Goal: Find specific page/section: Find specific page/section

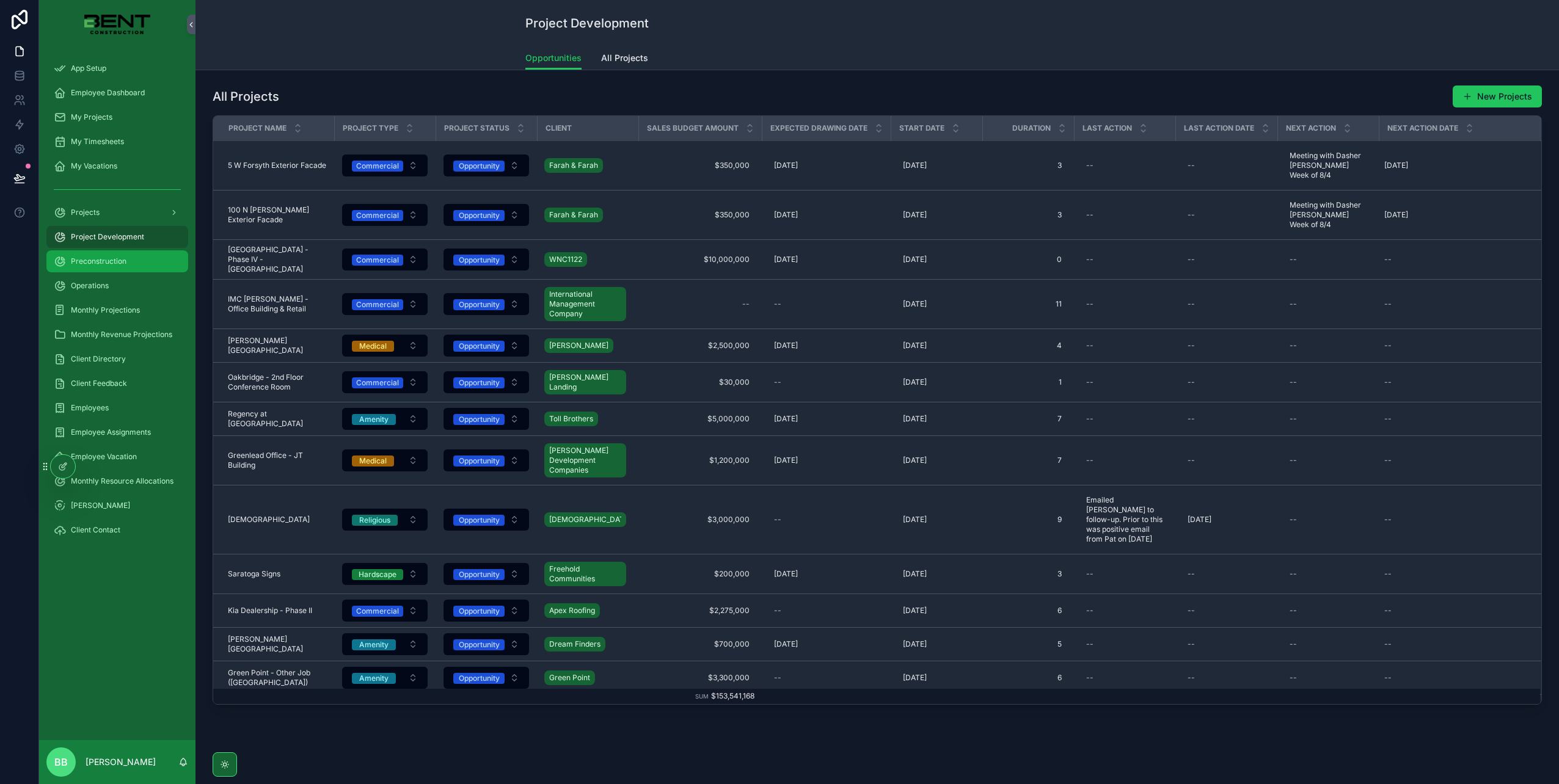
click at [95, 257] on span "Preconstruction" at bounding box center [98, 262] width 56 height 10
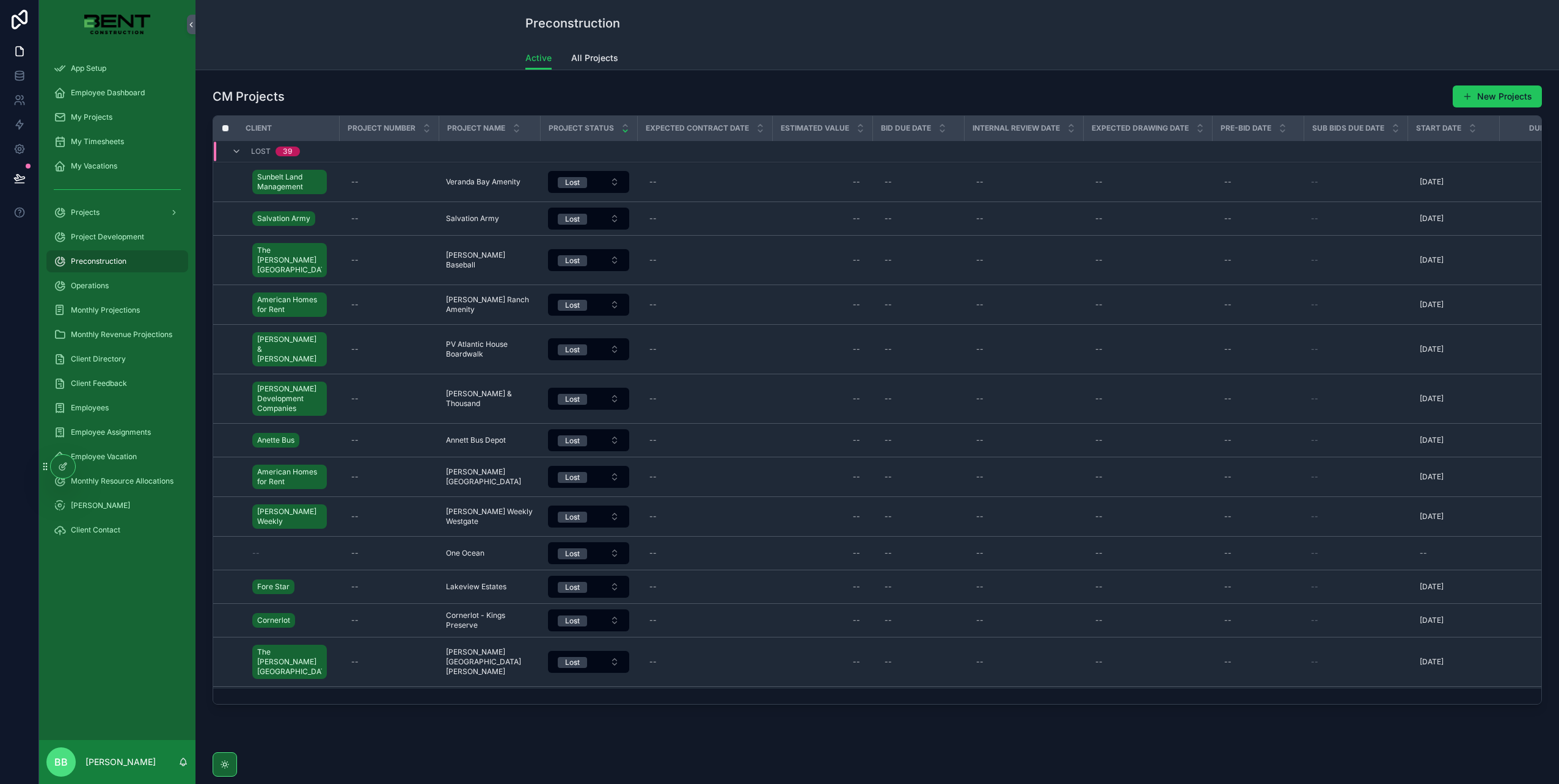
click at [622, 128] on icon "scrollable content" at bounding box center [626, 131] width 8 height 8
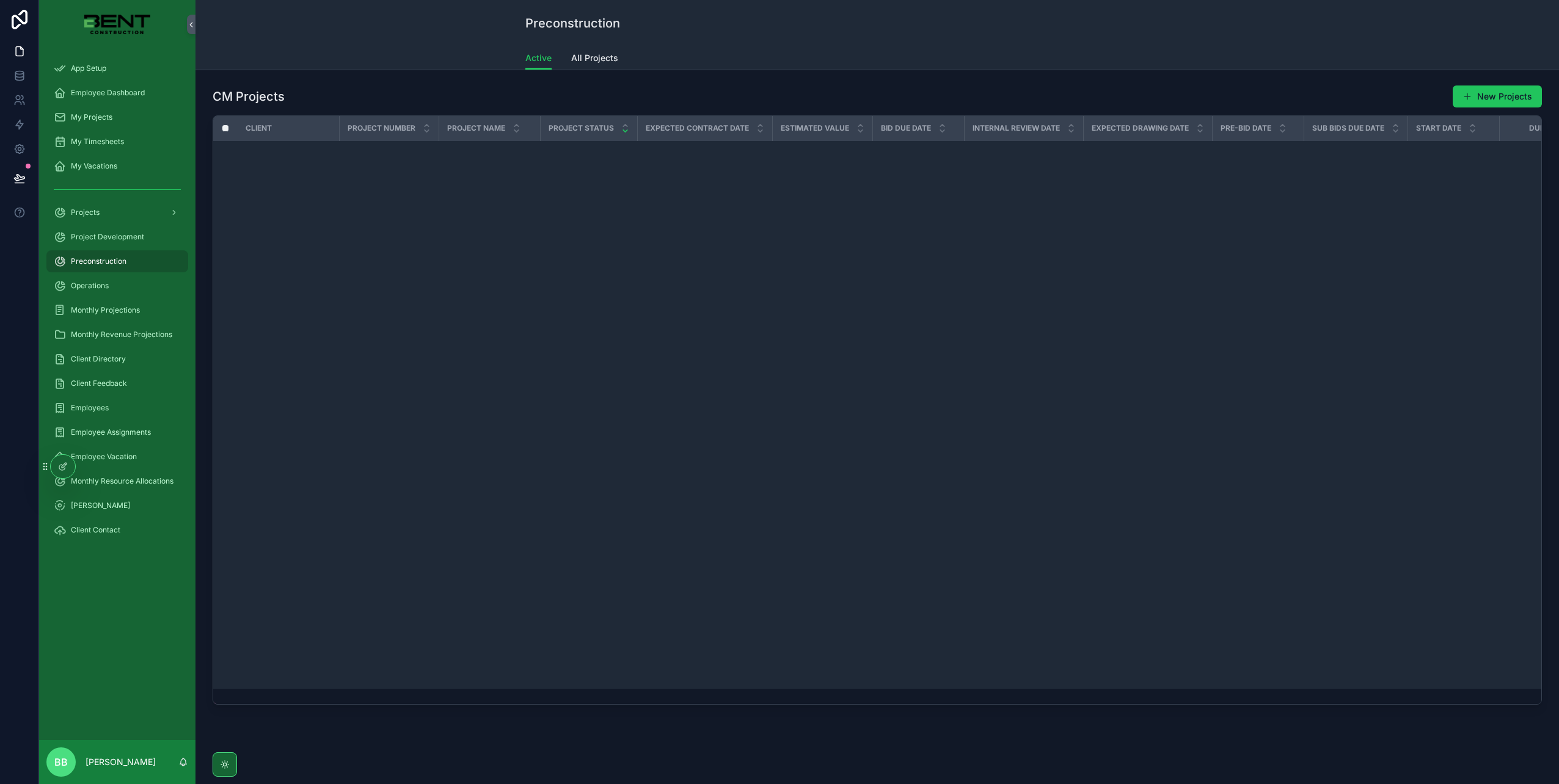
scroll to position [933, 0]
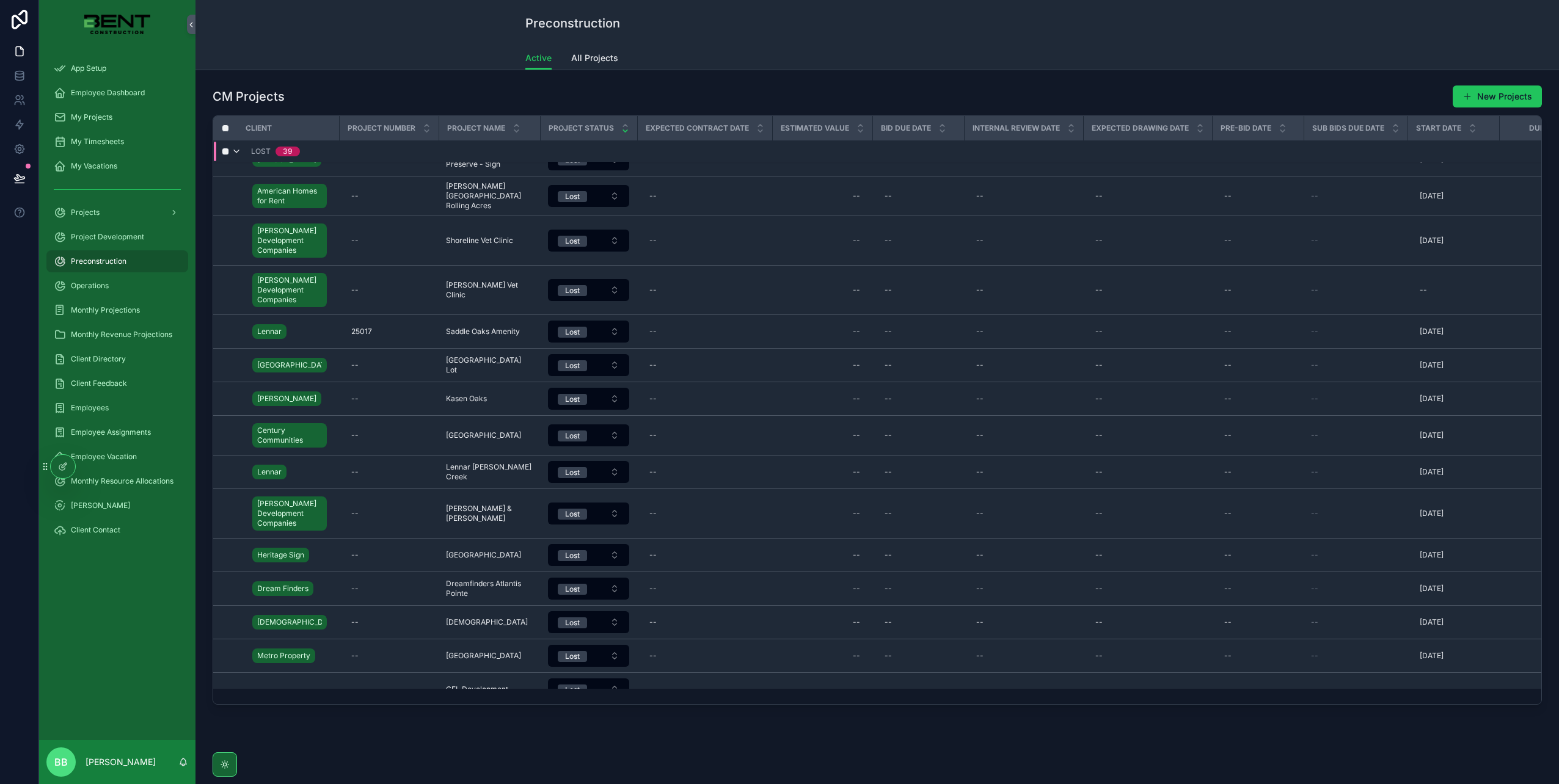
click at [239, 147] on icon "scrollable content" at bounding box center [236, 152] width 10 height 10
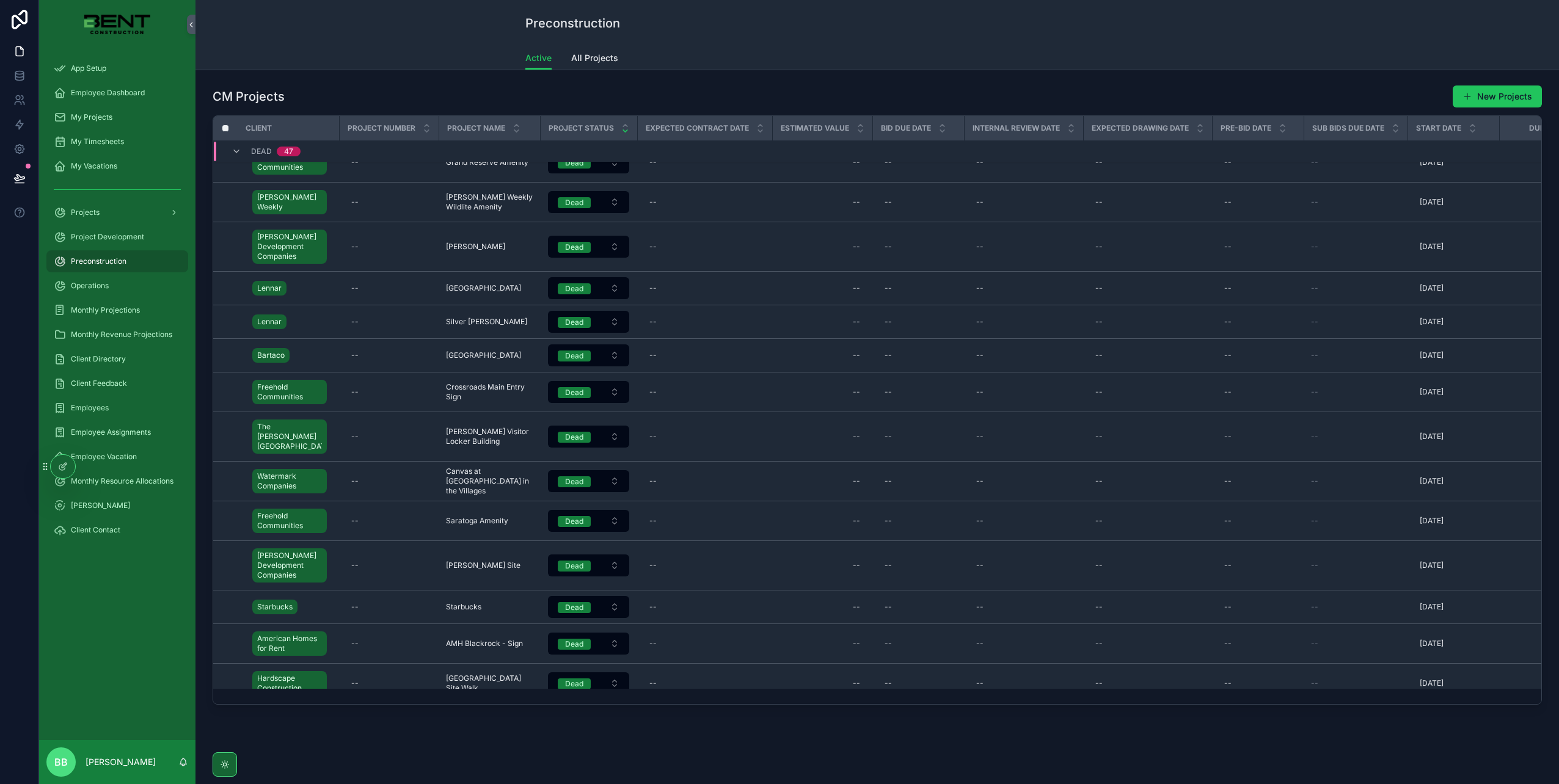
scroll to position [943, 0]
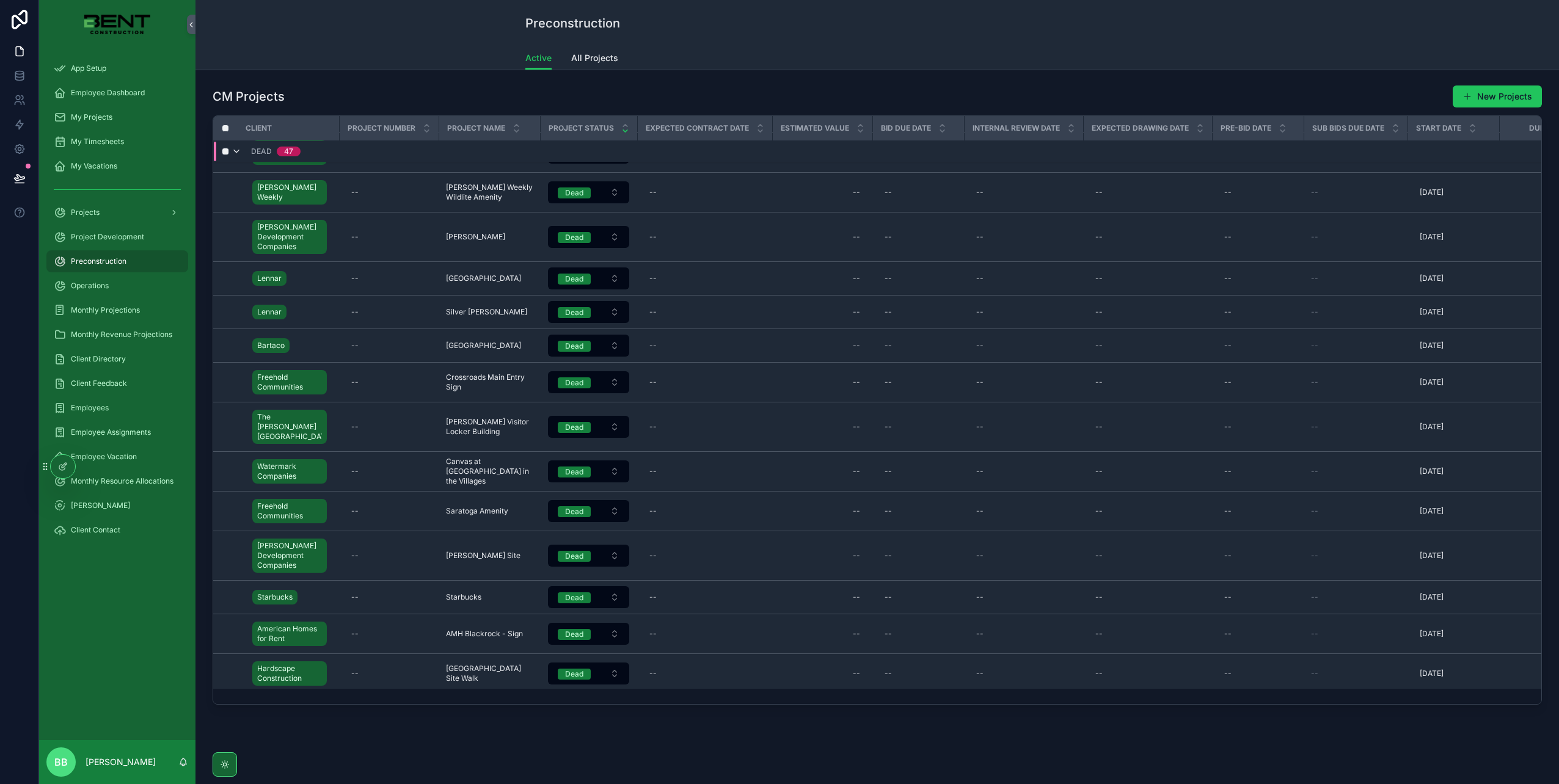
click at [237, 149] on icon "scrollable content" at bounding box center [236, 152] width 10 height 10
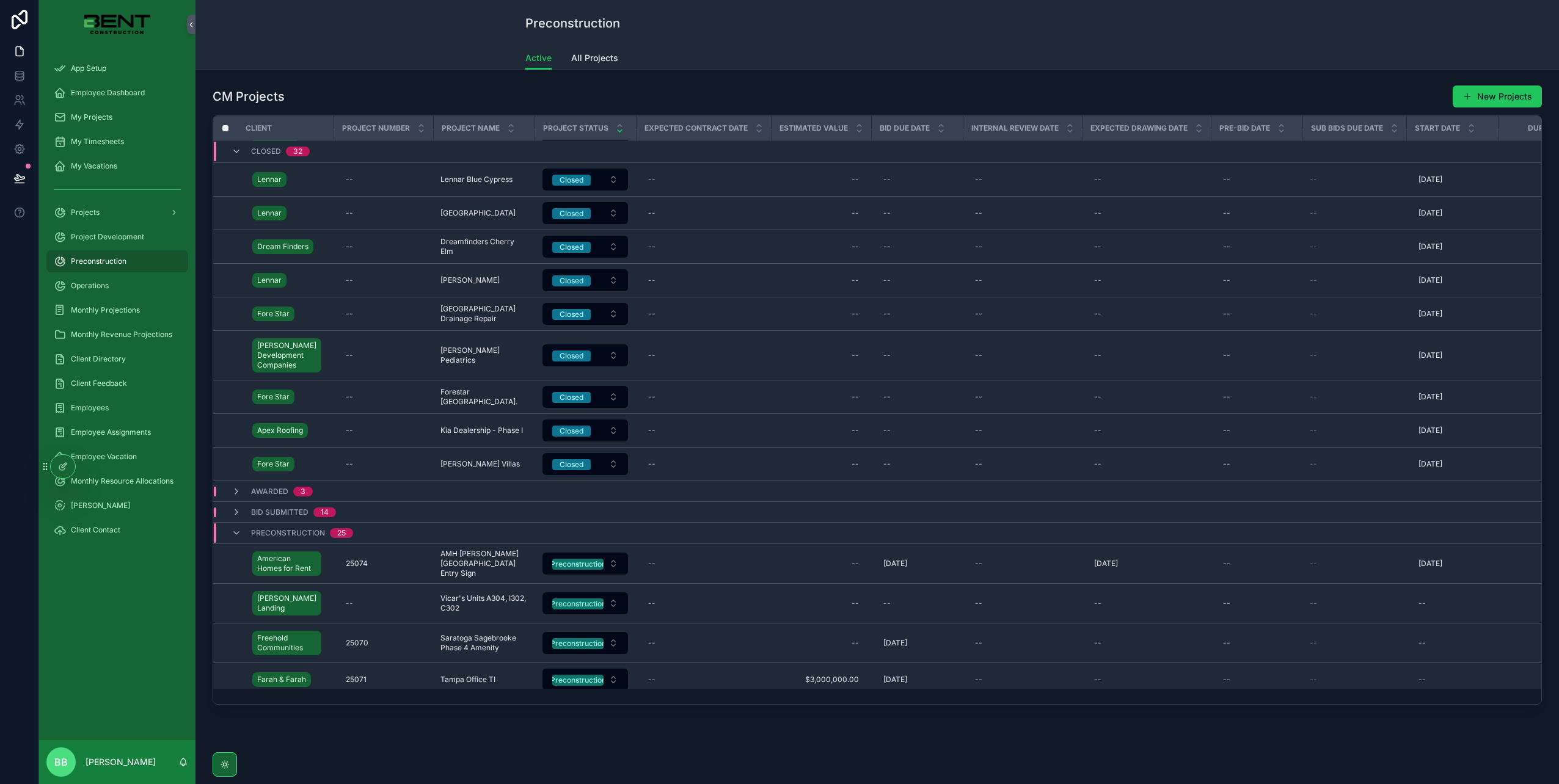
scroll to position [933, 0]
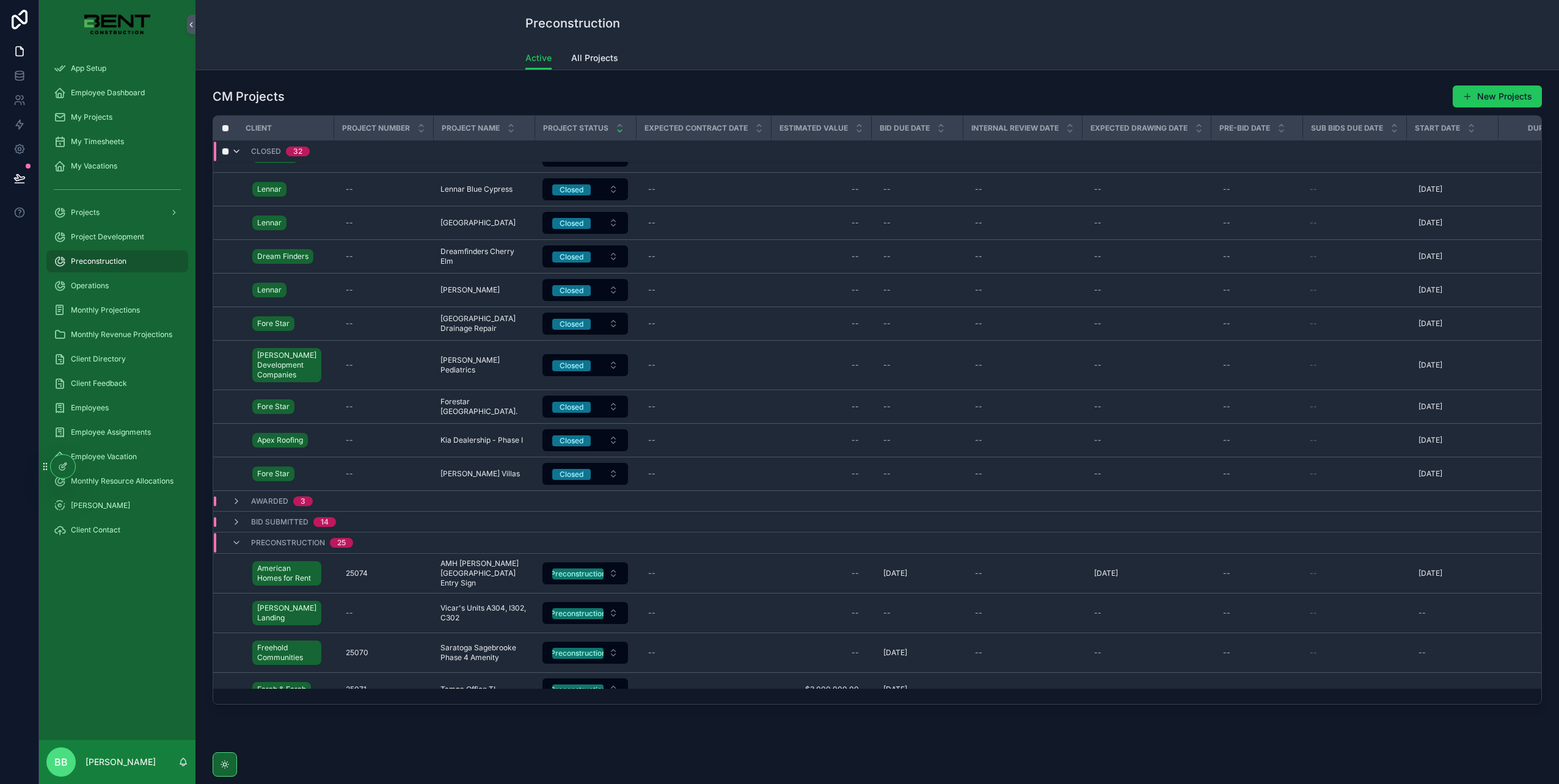
click at [237, 152] on icon "scrollable content" at bounding box center [236, 152] width 10 height 10
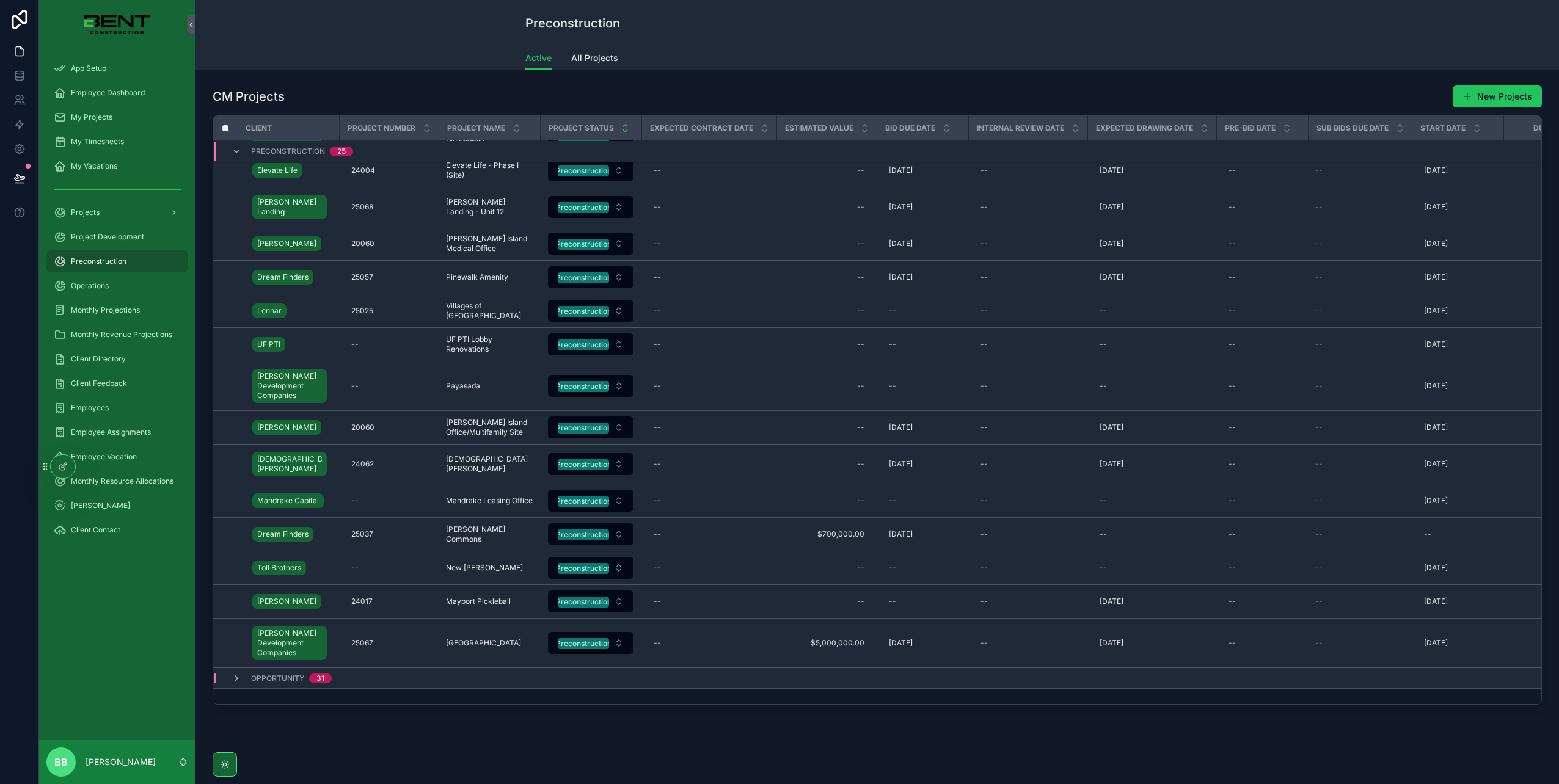
scroll to position [654, 0]
click at [237, 152] on icon "scrollable content" at bounding box center [236, 152] width 10 height 10
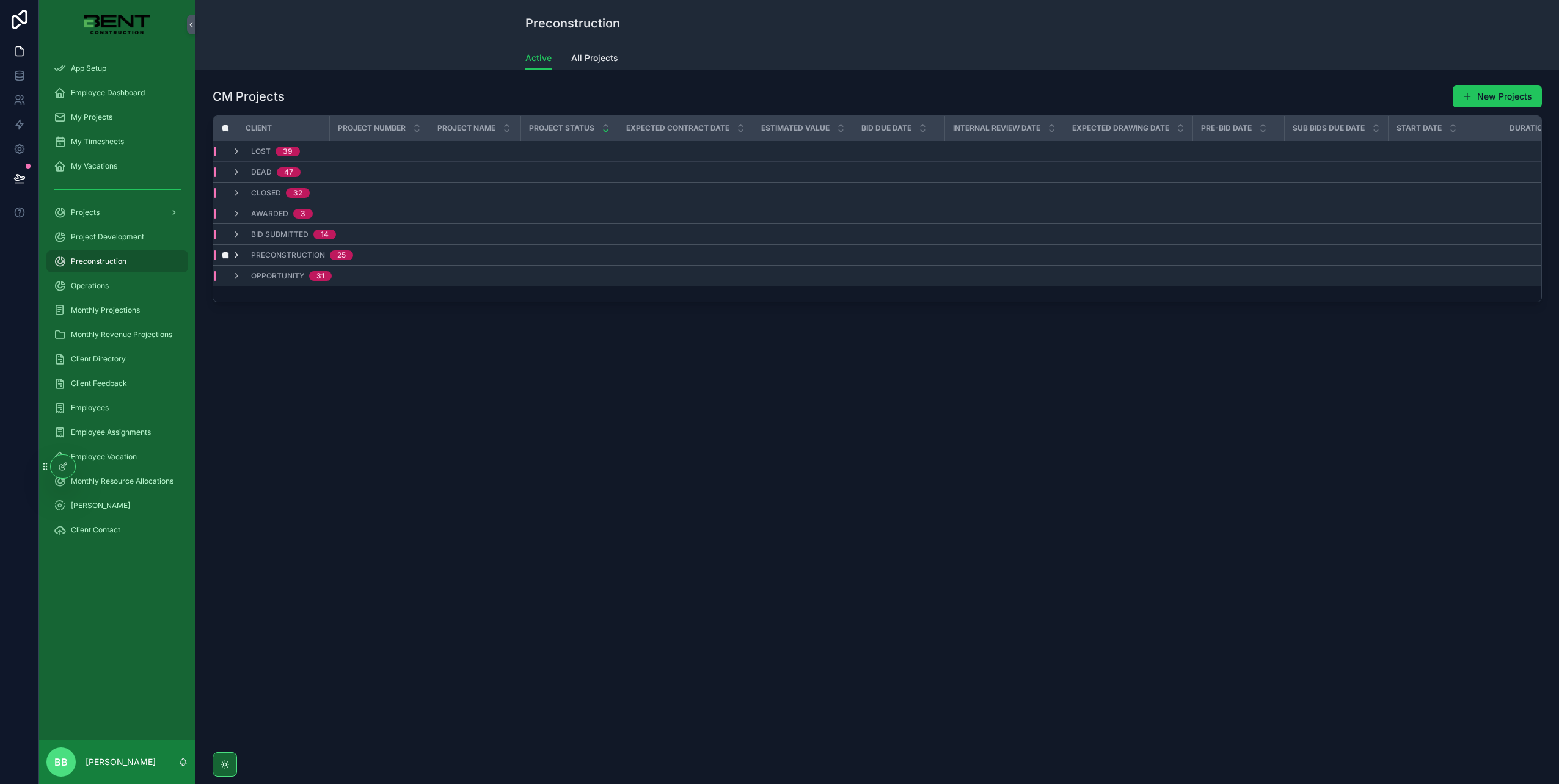
click at [239, 256] on icon "scrollable content" at bounding box center [236, 256] width 10 height 10
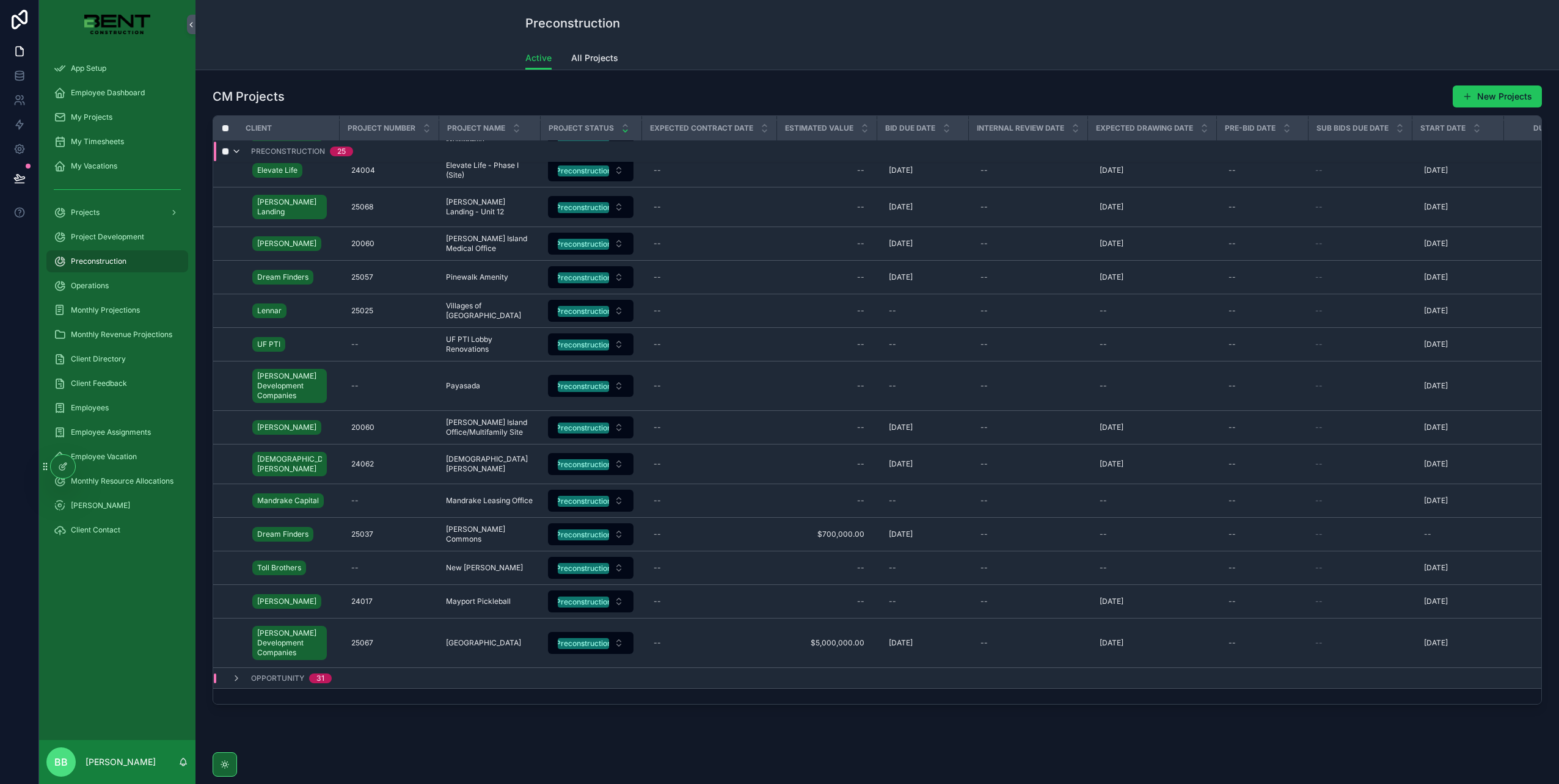
click at [237, 150] on icon "scrollable content" at bounding box center [236, 152] width 10 height 10
